Goal: Task Accomplishment & Management: Use online tool/utility

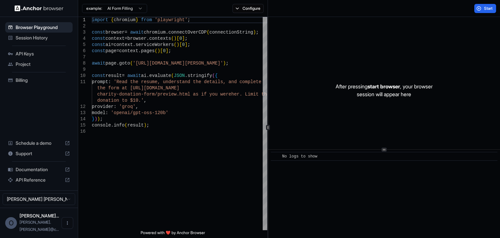
click at [32, 41] on div "Session History" at bounding box center [38, 38] width 67 height 10
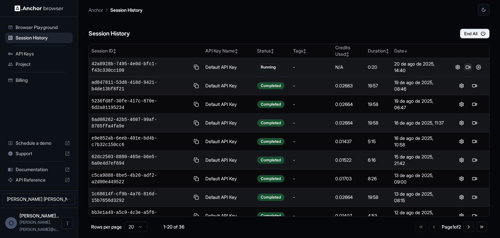
click at [465, 67] on button at bounding box center [468, 67] width 8 height 8
click at [473, 35] on button "End All" at bounding box center [475, 34] width 30 height 10
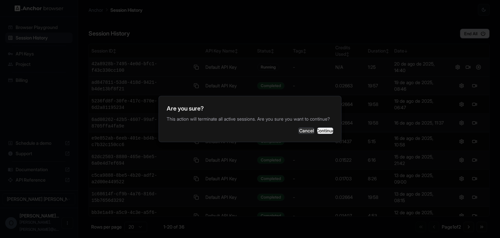
click at [317, 133] on button "Continue" at bounding box center [325, 130] width 16 height 7
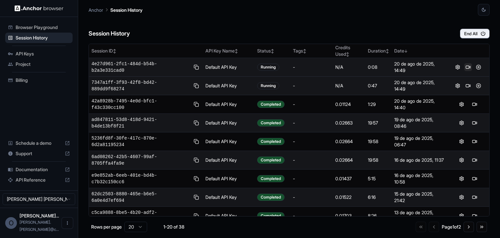
click at [464, 68] on button at bounding box center [468, 67] width 8 height 8
